Goal: Information Seeking & Learning: Find specific fact

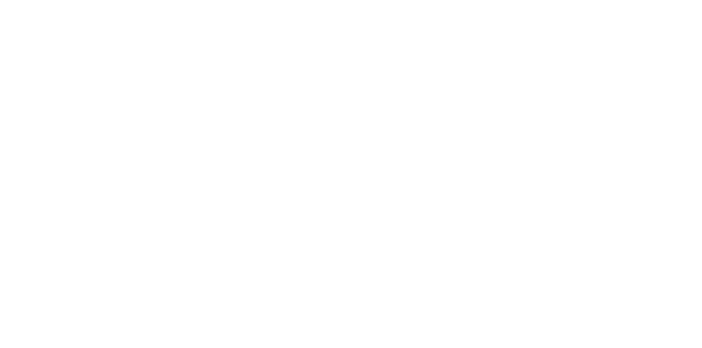
scroll to position [111, 0]
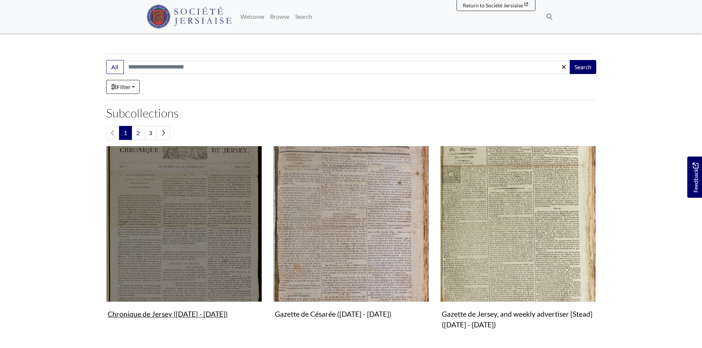
click at [205, 254] on img "Subcollection" at bounding box center [184, 224] width 156 height 156
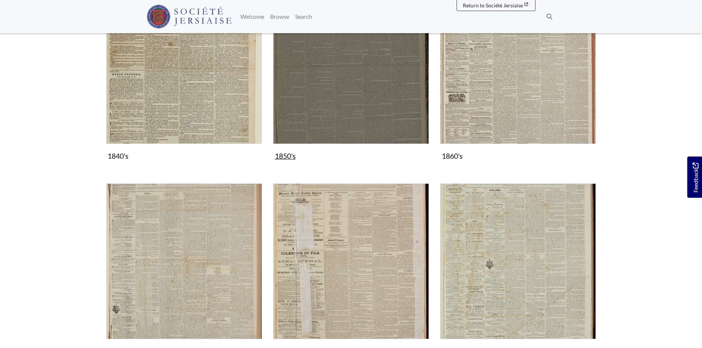
scroll to position [477, 0]
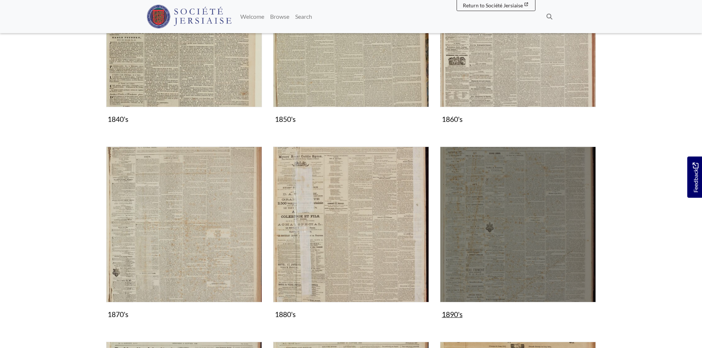
click at [495, 242] on img "Subcollection" at bounding box center [518, 225] width 156 height 156
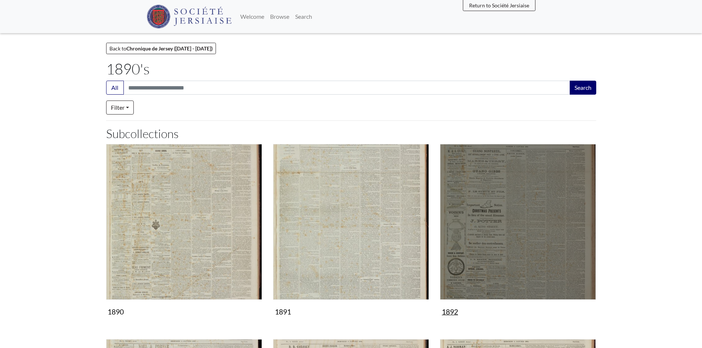
click at [495, 242] on img "Subcollection" at bounding box center [518, 222] width 156 height 156
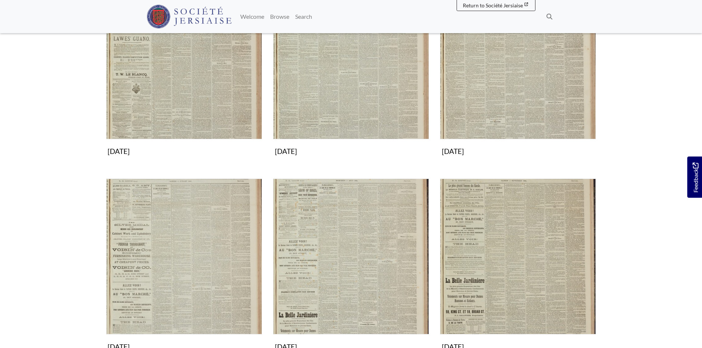
scroll to position [479, 0]
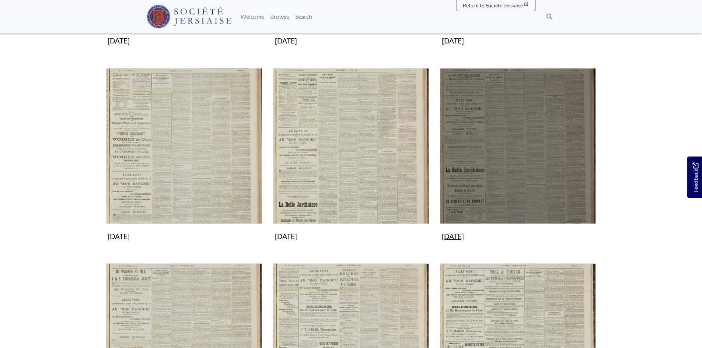
click at [524, 213] on img "Subcollection" at bounding box center [518, 146] width 156 height 156
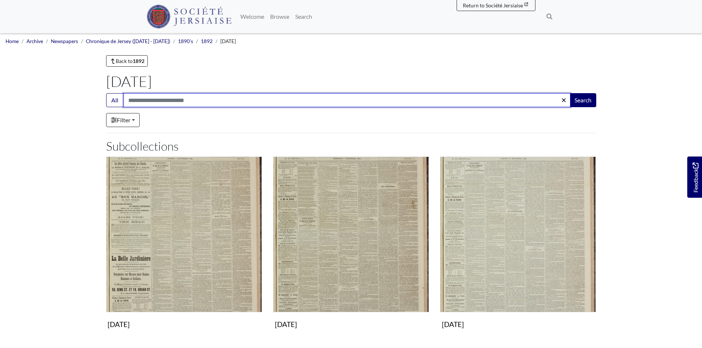
drag, startPoint x: 152, startPoint y: 101, endPoint x: 159, endPoint y: 95, distance: 8.9
click at [156, 99] on input "Search:" at bounding box center [347, 100] width 447 height 14
type input "*****"
click at [570, 93] on button "Search" at bounding box center [583, 100] width 27 height 14
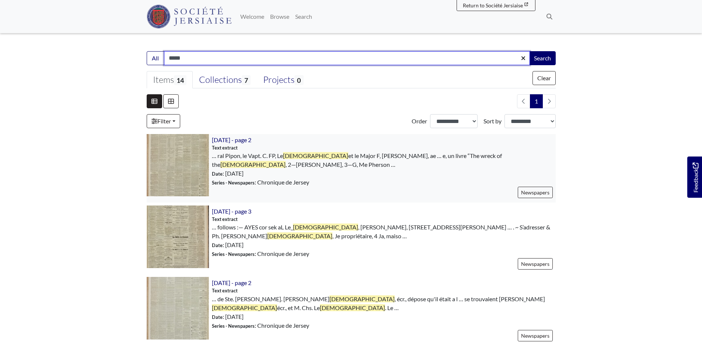
scroll to position [147, 0]
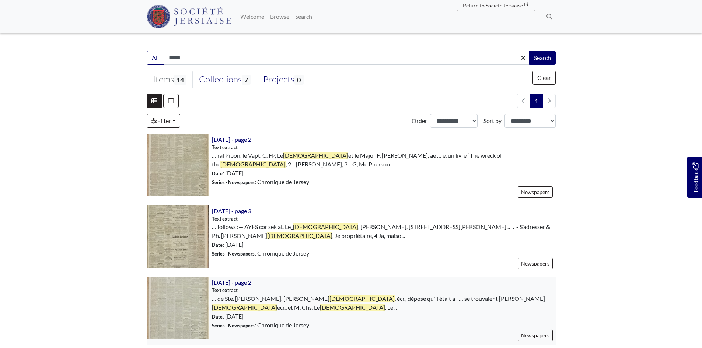
click at [184, 301] on img at bounding box center [178, 308] width 62 height 62
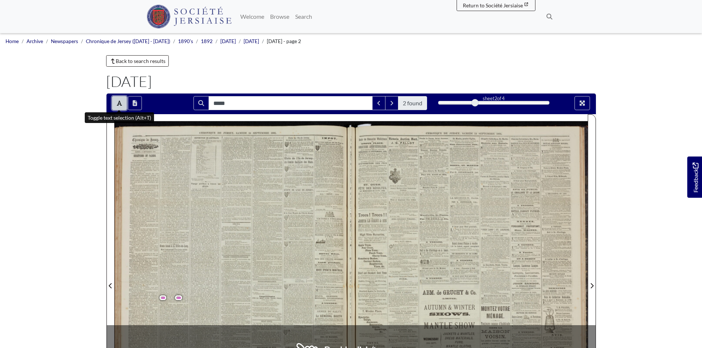
click at [118, 105] on icon "Toggle text selection (Alt+T)" at bounding box center [119, 103] width 5 height 6
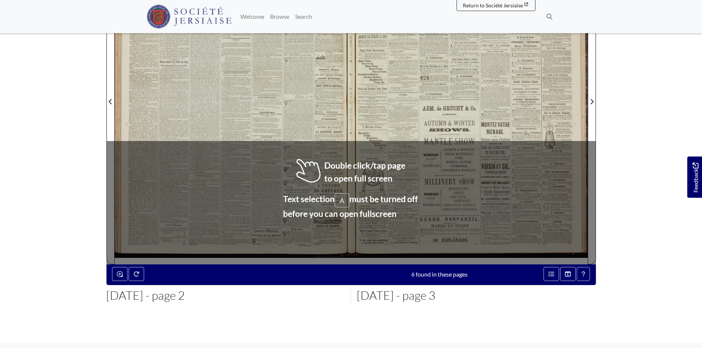
click at [171, 121] on div at bounding box center [233, 97] width 237 height 335
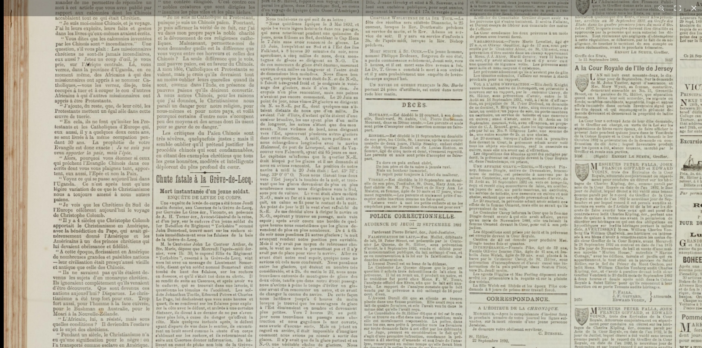
click at [249, 277] on img at bounding box center [403, 299] width 798 height 1129
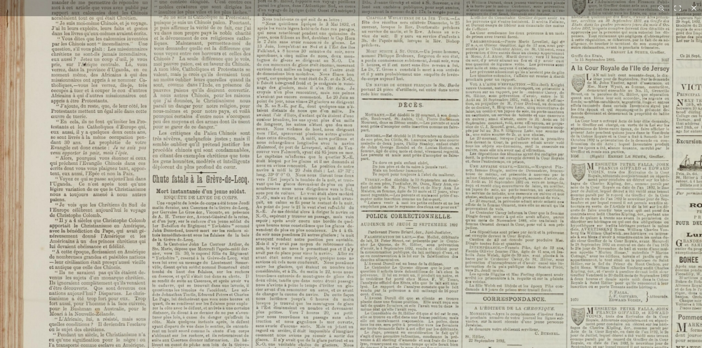
click at [207, 276] on img at bounding box center [399, 299] width 798 height 1129
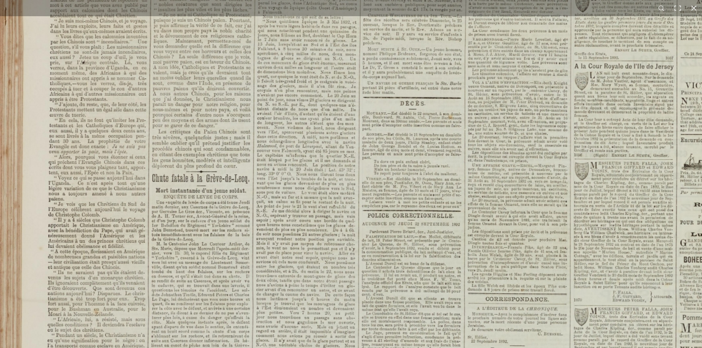
click at [207, 276] on img at bounding box center [401, 299] width 806 height 1139
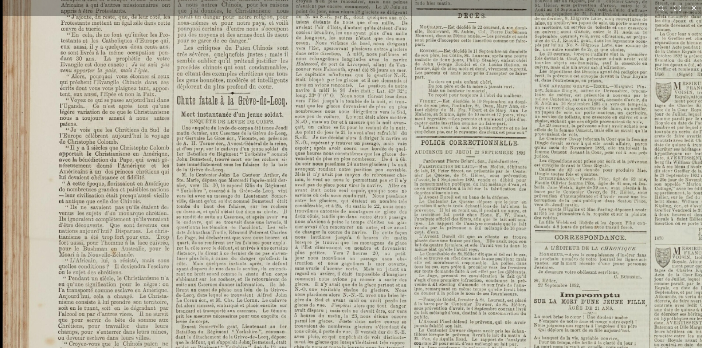
click at [275, 216] on img at bounding box center [459, 238] width 912 height 1291
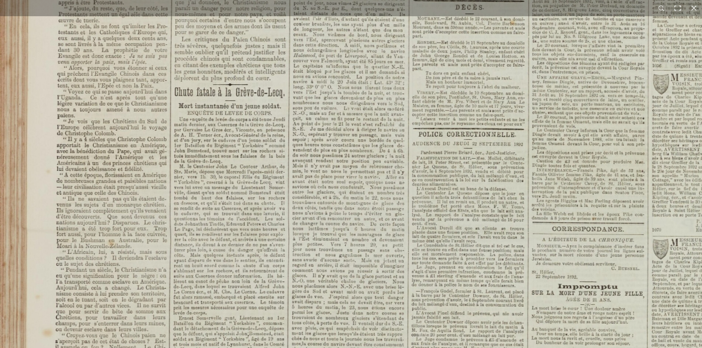
click at [245, 244] on img at bounding box center [456, 229] width 912 height 1291
click at [245, 244] on img at bounding box center [456, 227] width 912 height 1291
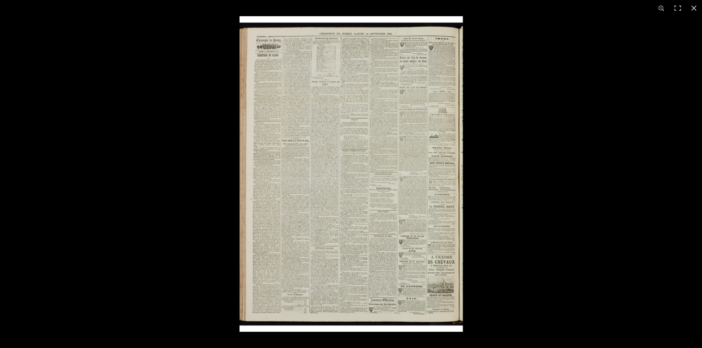
click at [305, 223] on img at bounding box center [351, 174] width 223 height 316
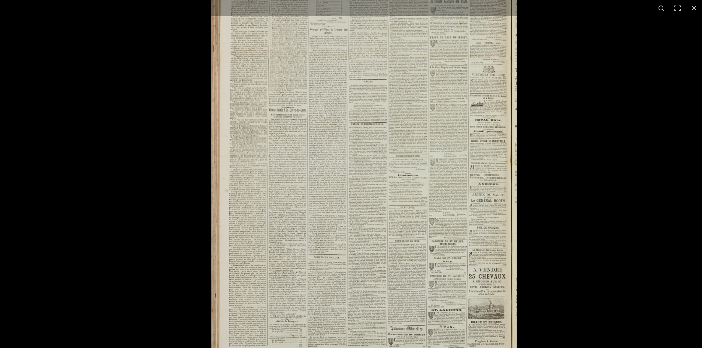
click at [305, 223] on img at bounding box center [364, 156] width 306 height 433
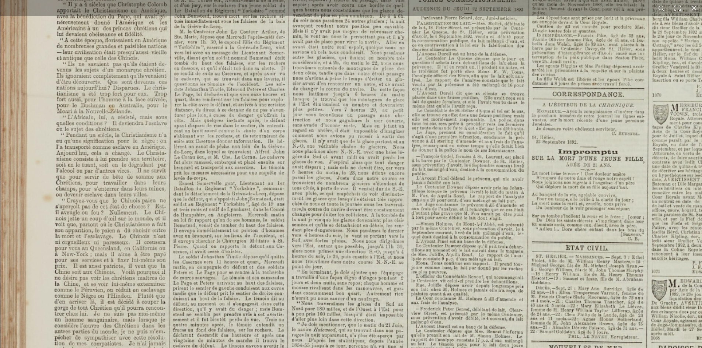
click at [239, 108] on img at bounding box center [456, 94] width 912 height 1291
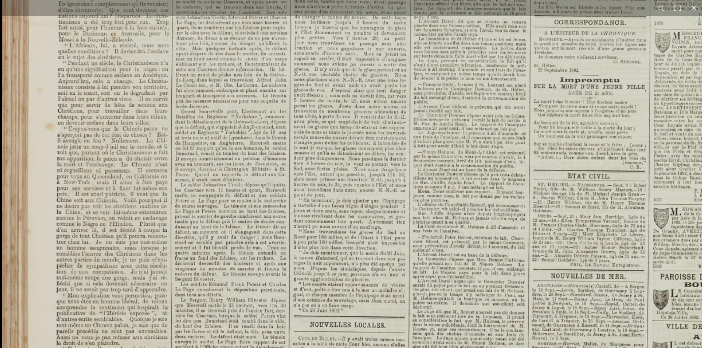
click at [277, 217] on img at bounding box center [458, 22] width 912 height 1291
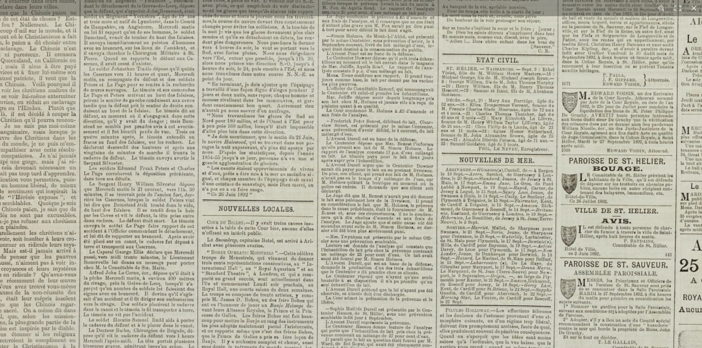
click at [385, 348] on html "Menu" at bounding box center [351, 129] width 702 height 627
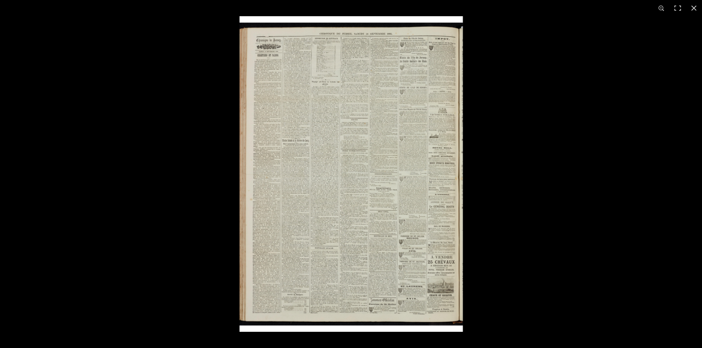
click at [299, 162] on img at bounding box center [351, 174] width 223 height 316
